Goal: Browse casually: Explore the website without a specific task or goal

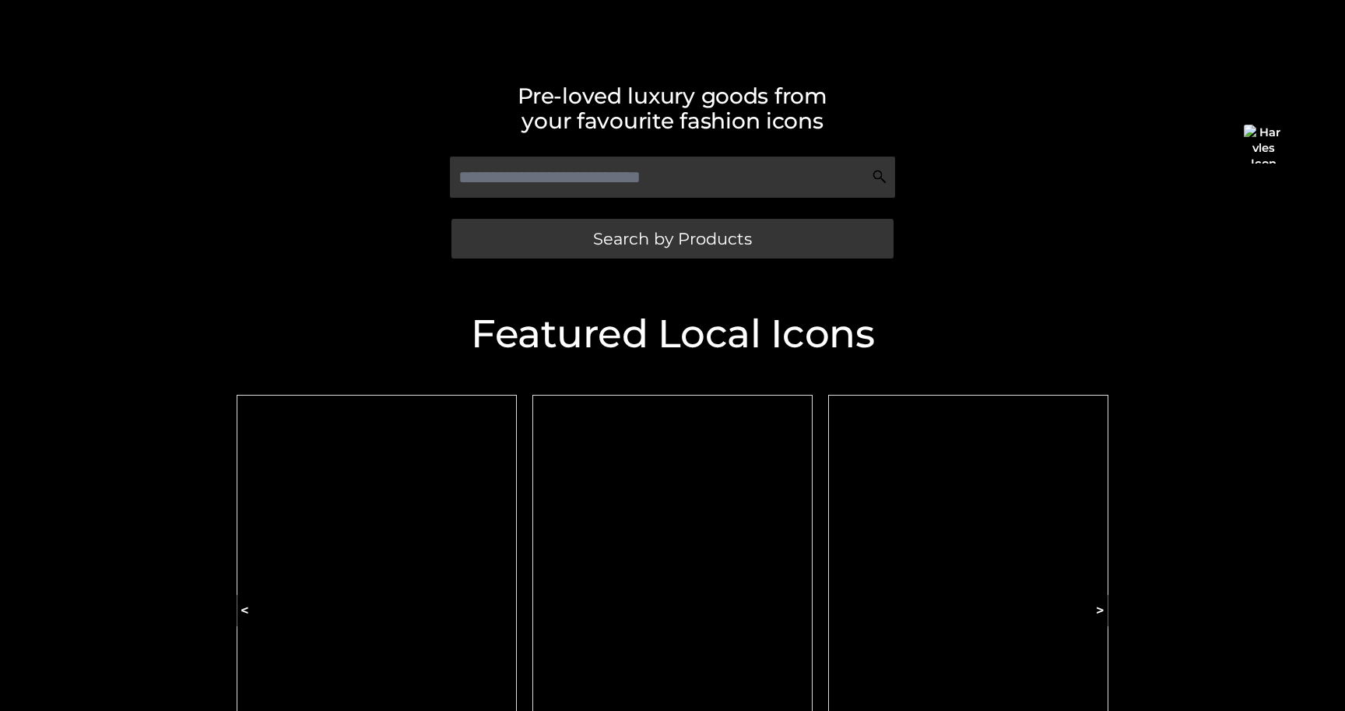
scroll to position [248, 0]
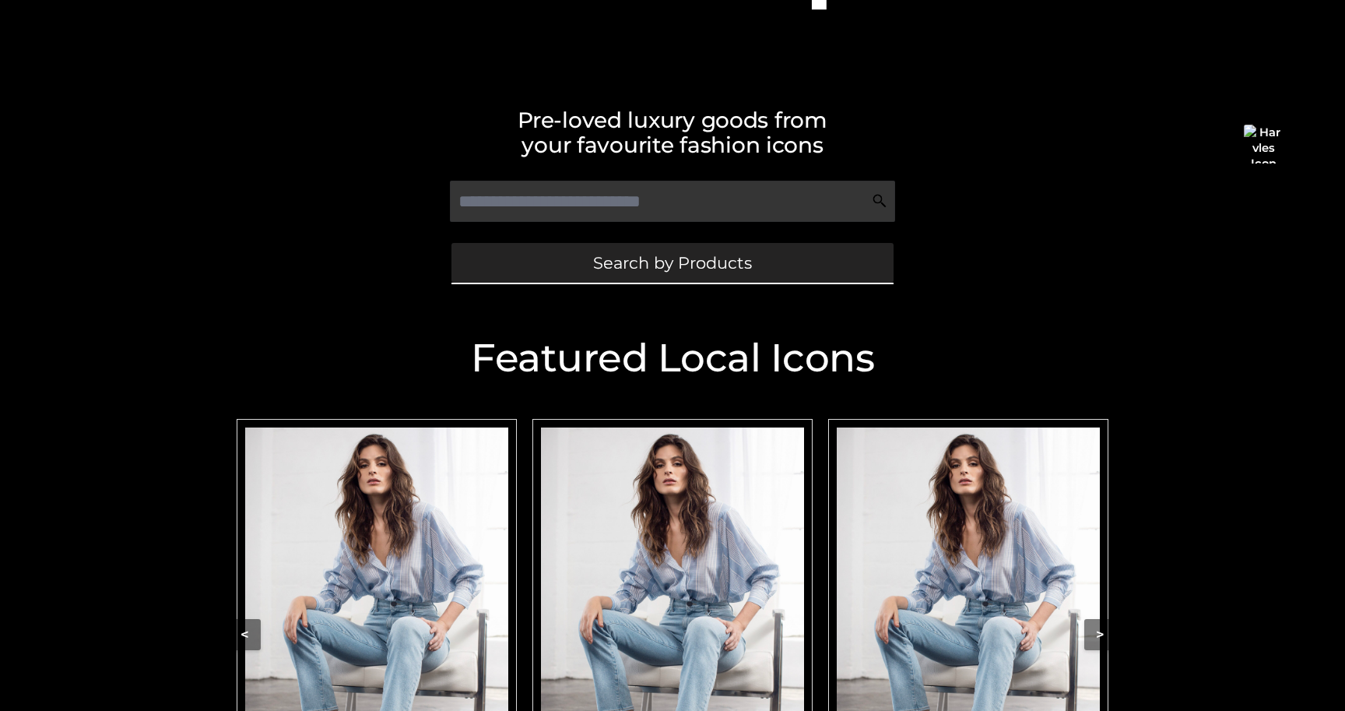
click at [695, 255] on span "Search by Products" at bounding box center [672, 263] width 159 height 16
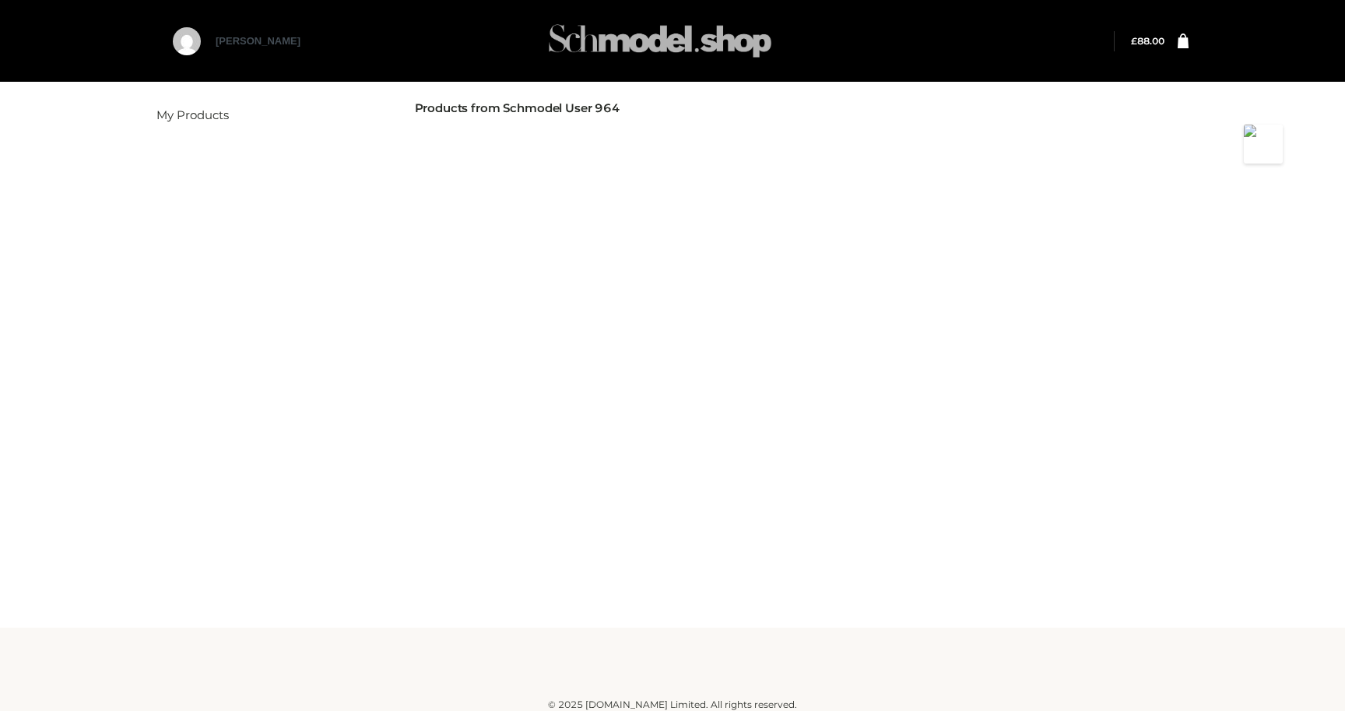
click at [589, 43] on img at bounding box center [659, 40] width 233 height 61
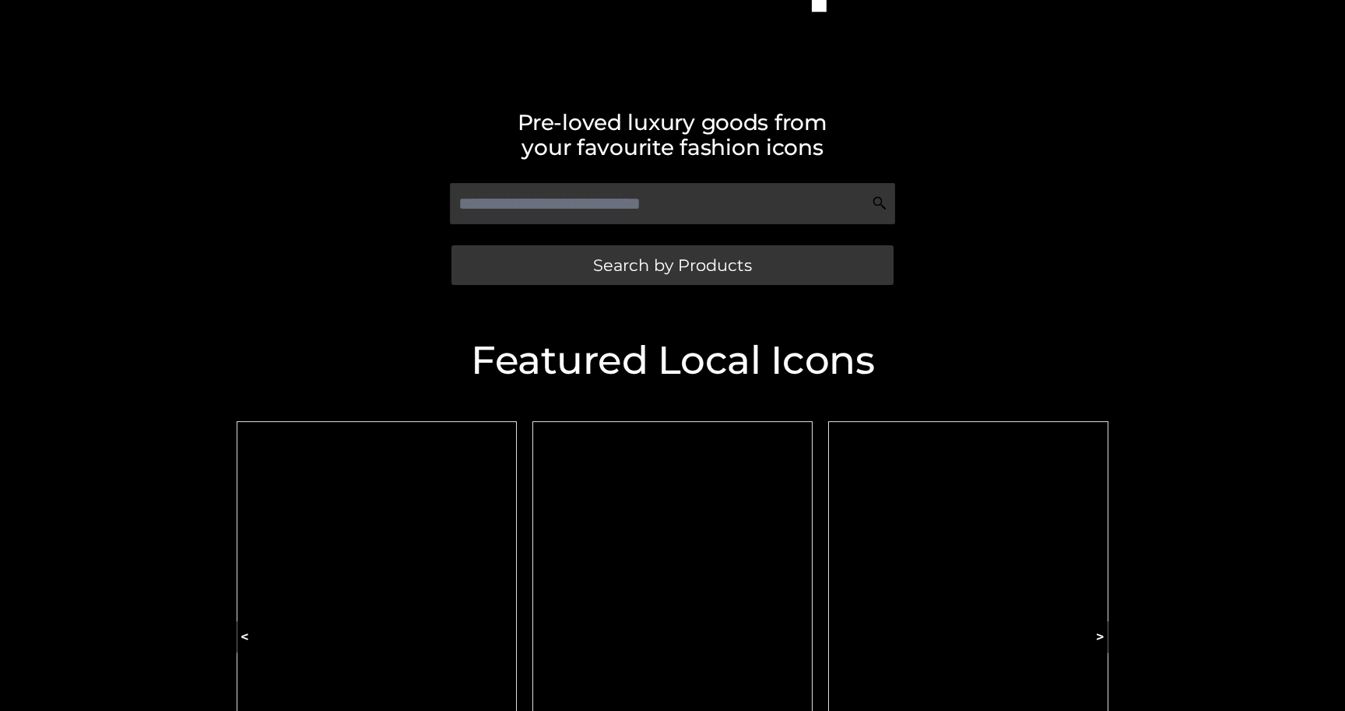
scroll to position [248, 0]
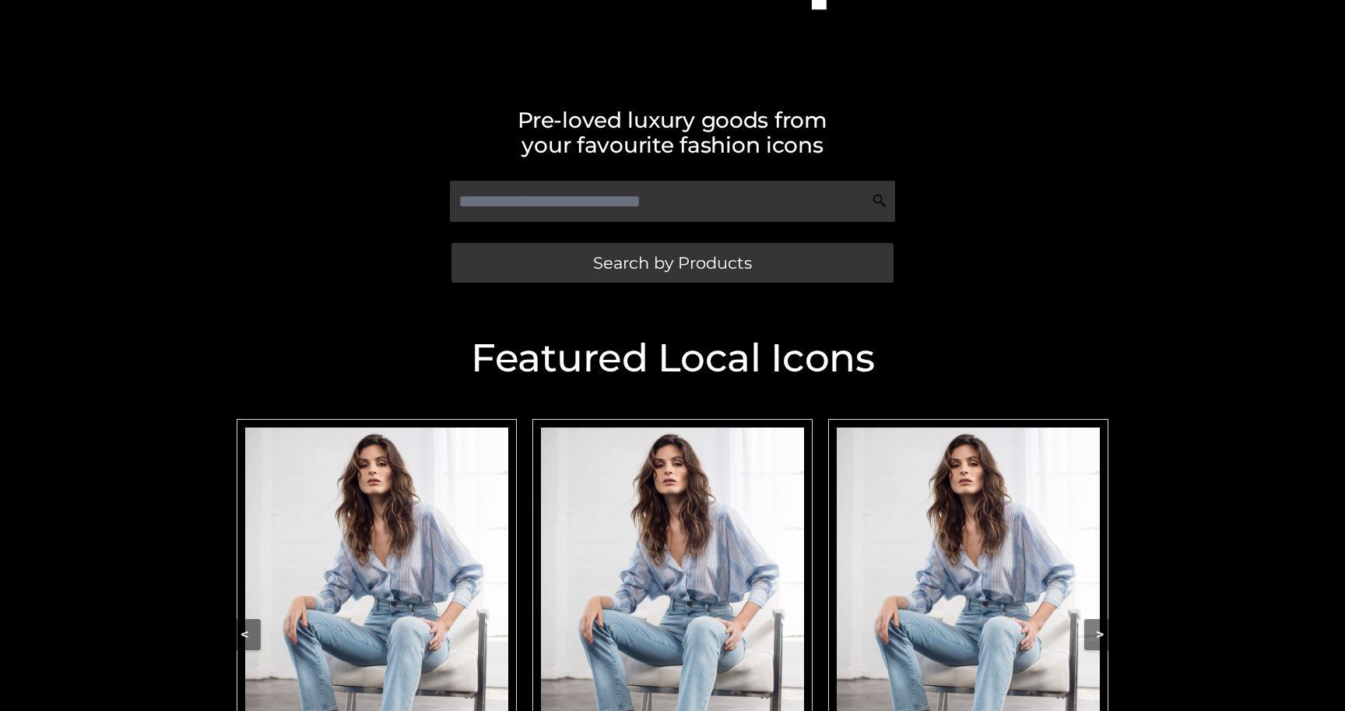
click at [644, 539] on img "Carousel Navigation" at bounding box center [672, 624] width 263 height 395
click at [444, 468] on img "Carousel Navigation" at bounding box center [376, 624] width 263 height 395
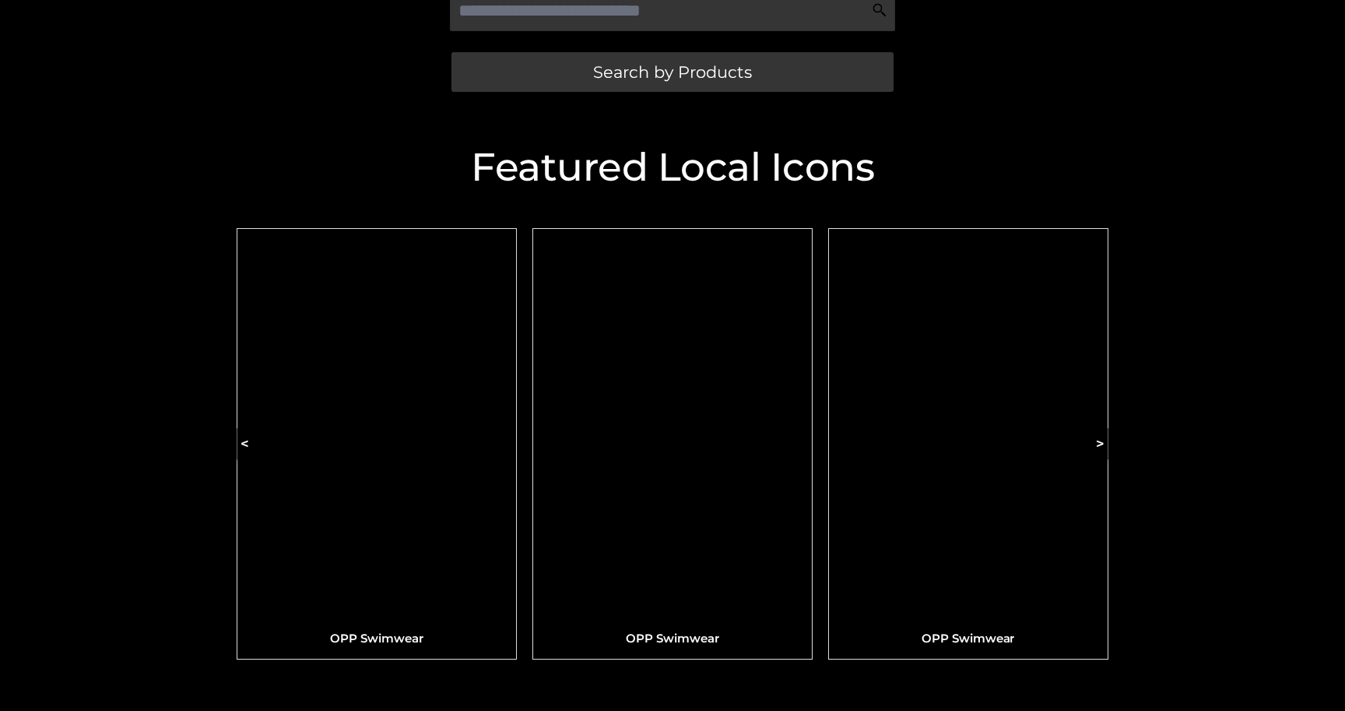
scroll to position [543, 0]
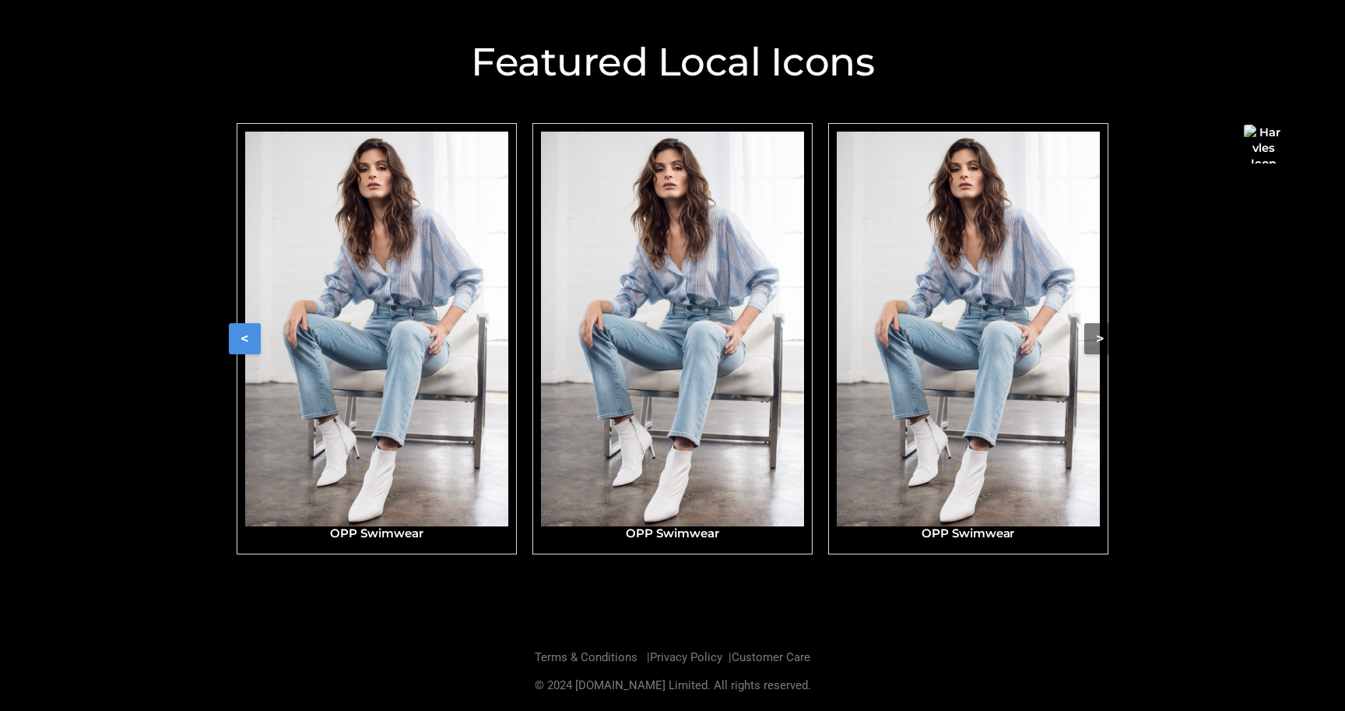
click at [250, 341] on button "<" at bounding box center [245, 338] width 32 height 31
click at [243, 327] on button "<" at bounding box center [245, 338] width 32 height 31
click at [420, 330] on img "Carousel Navigation" at bounding box center [376, 329] width 263 height 395
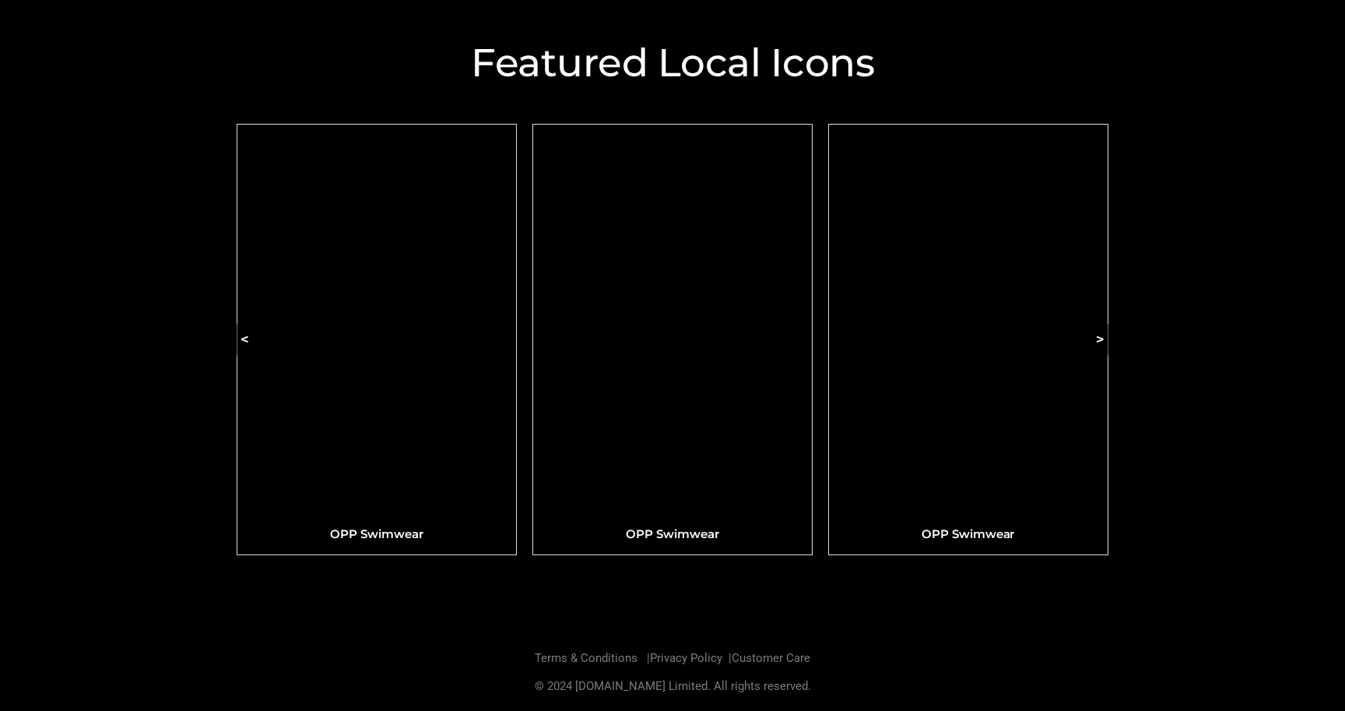
scroll to position [543, 0]
